Goal: Task Accomplishment & Management: Manage account settings

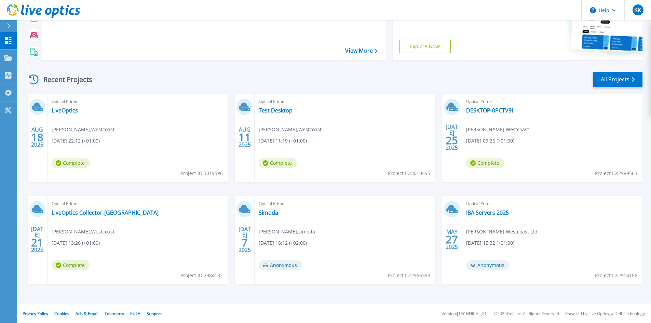
scroll to position [84, 0]
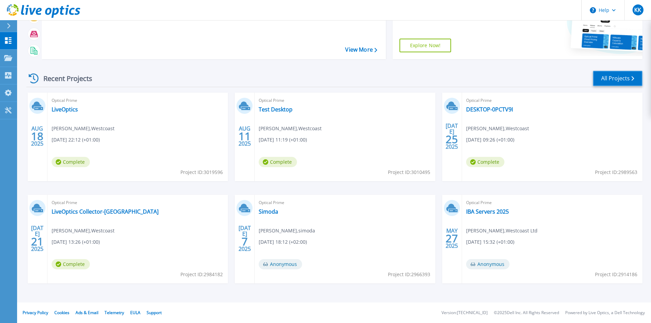
click at [615, 82] on link "All Projects" at bounding box center [618, 78] width 50 height 15
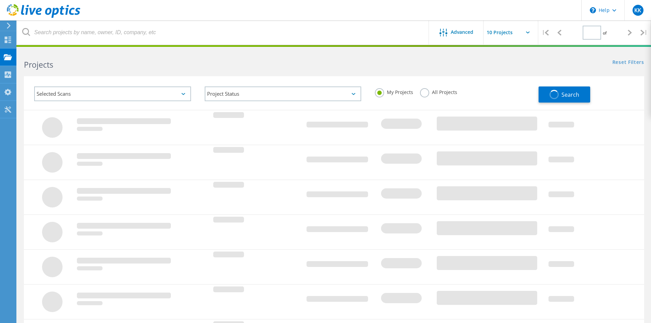
type input "1"
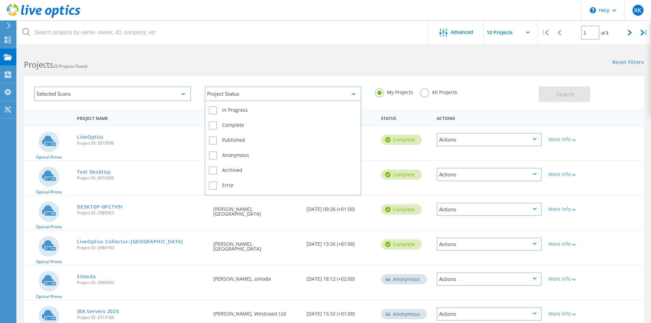
click at [225, 100] on div "Project Status" at bounding box center [283, 93] width 157 height 15
click at [228, 94] on div "Project Status" at bounding box center [283, 93] width 157 height 15
click at [125, 94] on div "Selected Scans" at bounding box center [112, 93] width 157 height 15
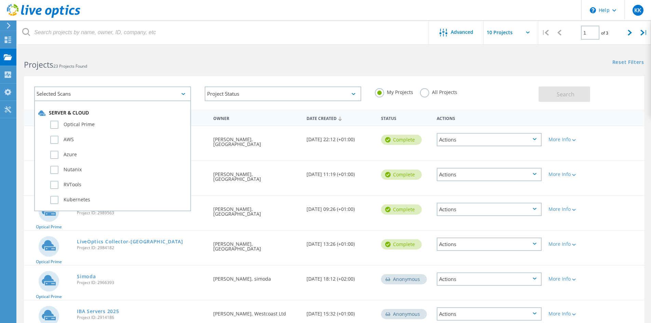
click at [125, 93] on div "Selected Scans" at bounding box center [112, 93] width 157 height 15
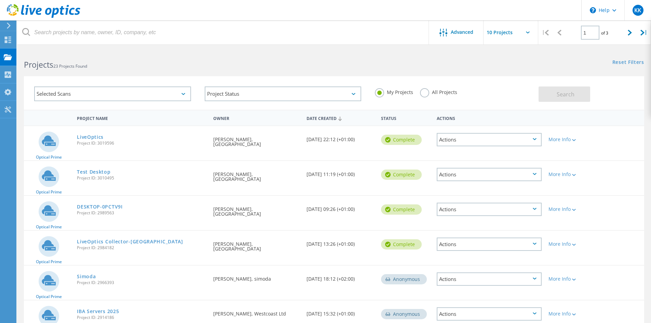
click at [425, 90] on label "All Projects" at bounding box center [438, 91] width 37 height 6
click at [0, 0] on input "All Projects" at bounding box center [0, 0] width 0 height 0
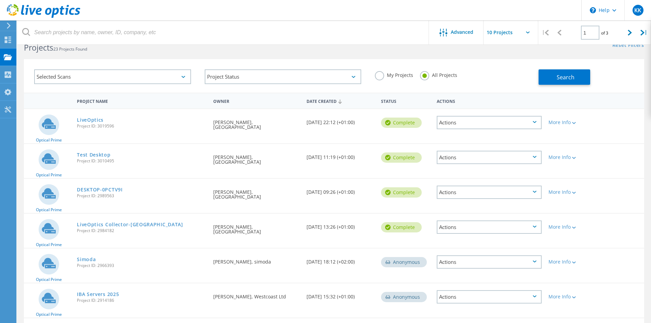
scroll to position [103, 0]
